Goal: Task Accomplishment & Management: Manage account settings

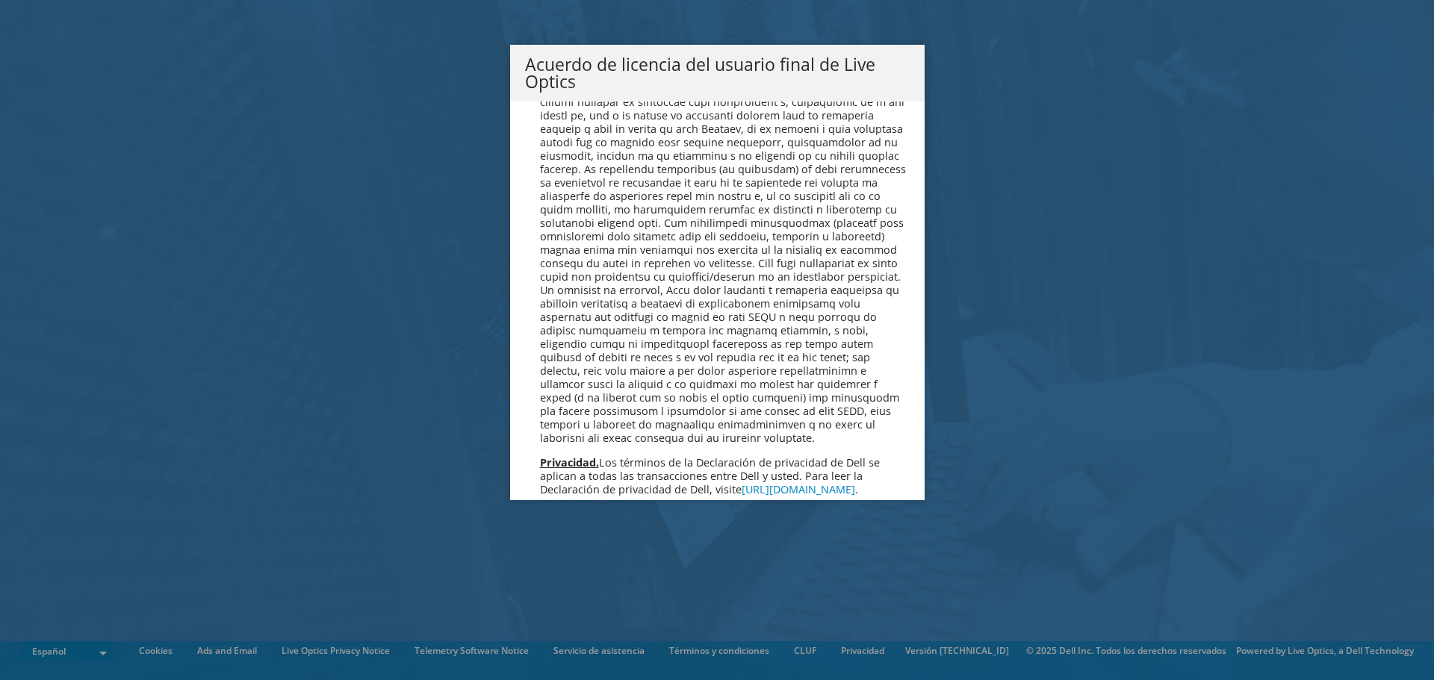
scroll to position [6333, 0]
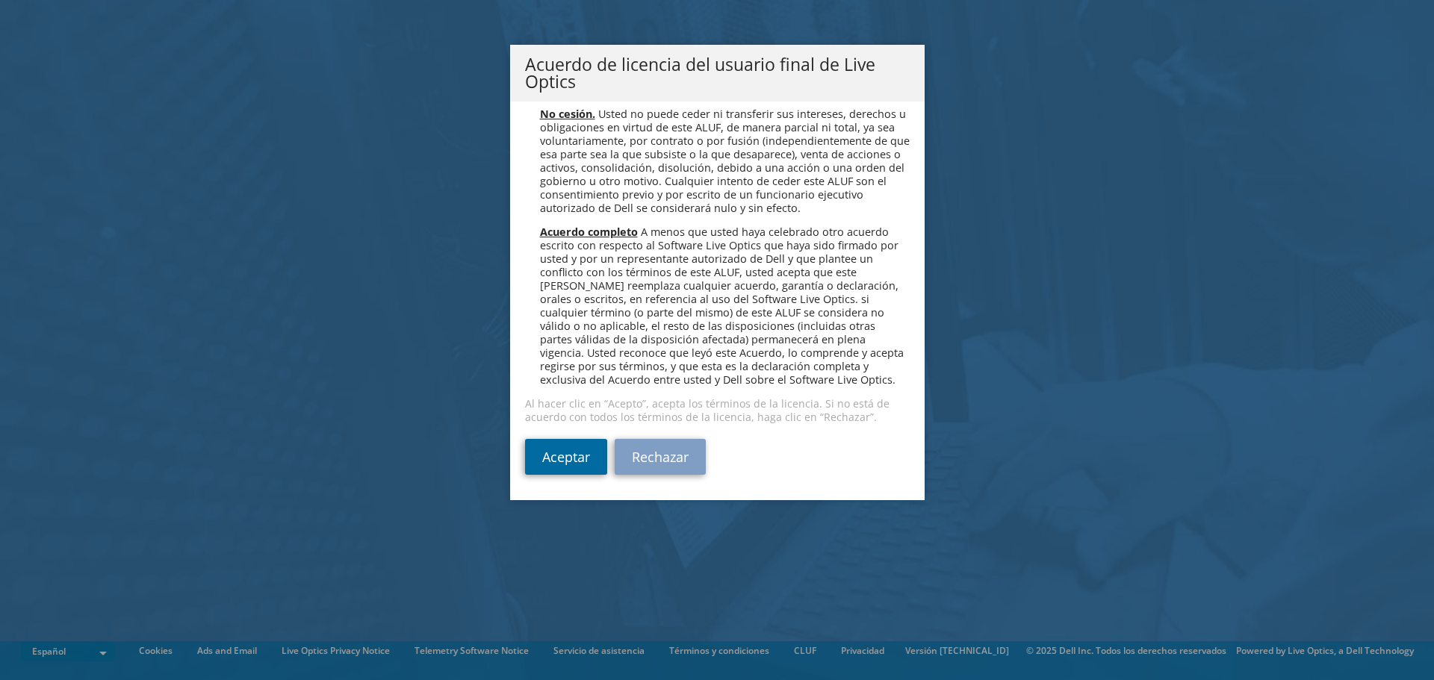
click at [585, 461] on link "Aceptar" at bounding box center [566, 457] width 82 height 36
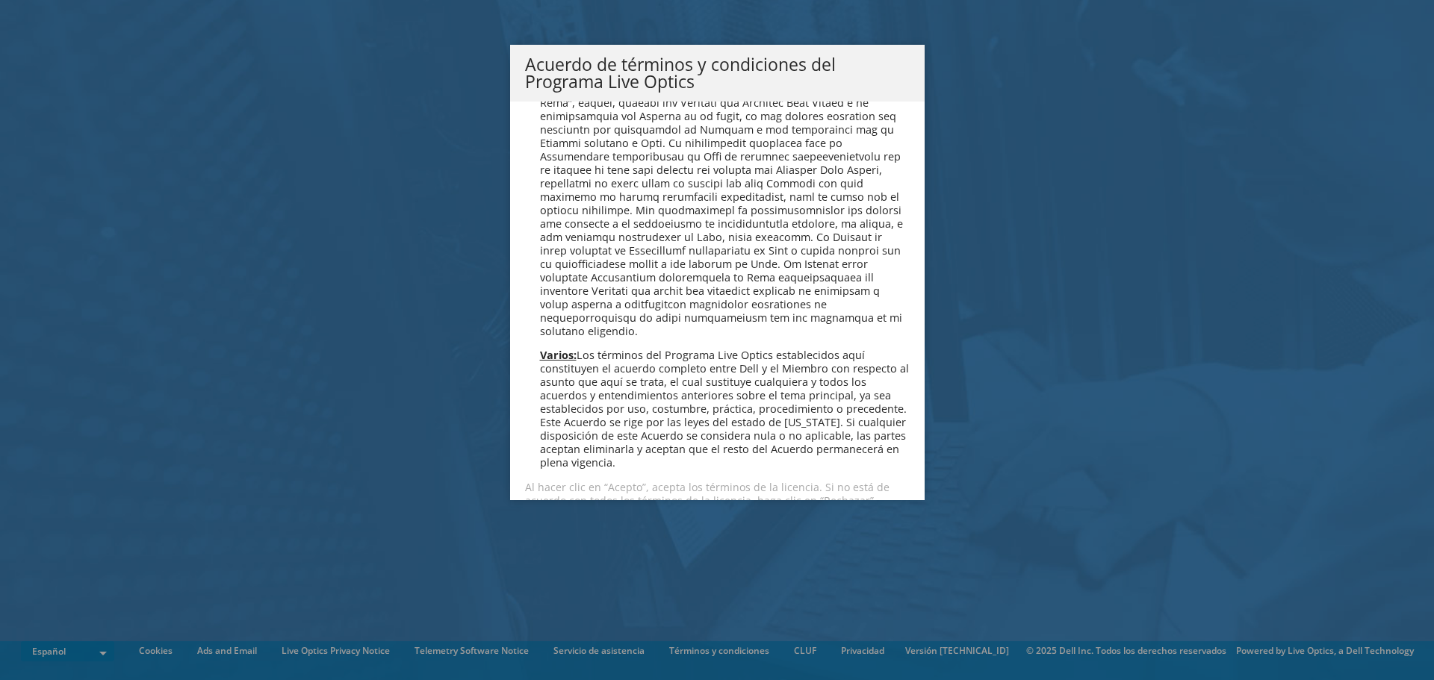
scroll to position [1271, 0]
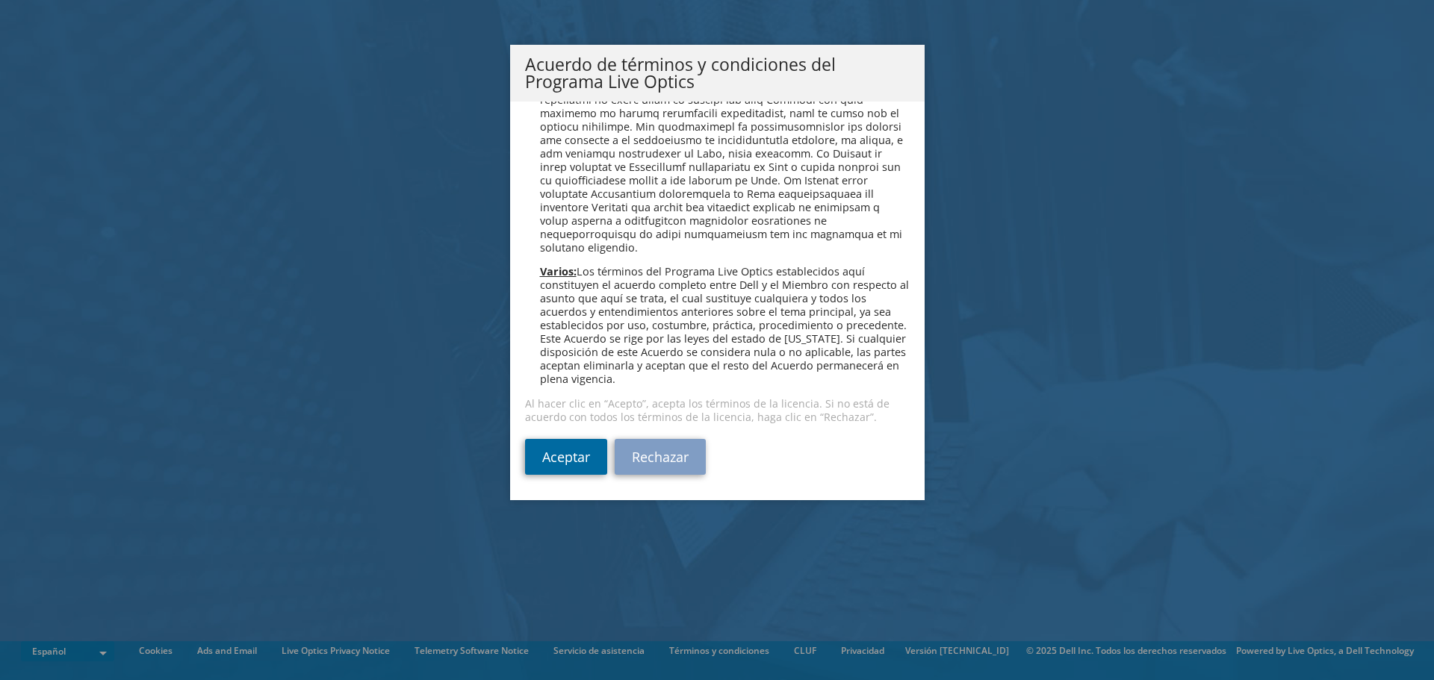
click at [582, 469] on link "Aceptar" at bounding box center [566, 457] width 82 height 36
